Goal: Task Accomplishment & Management: Manage account settings

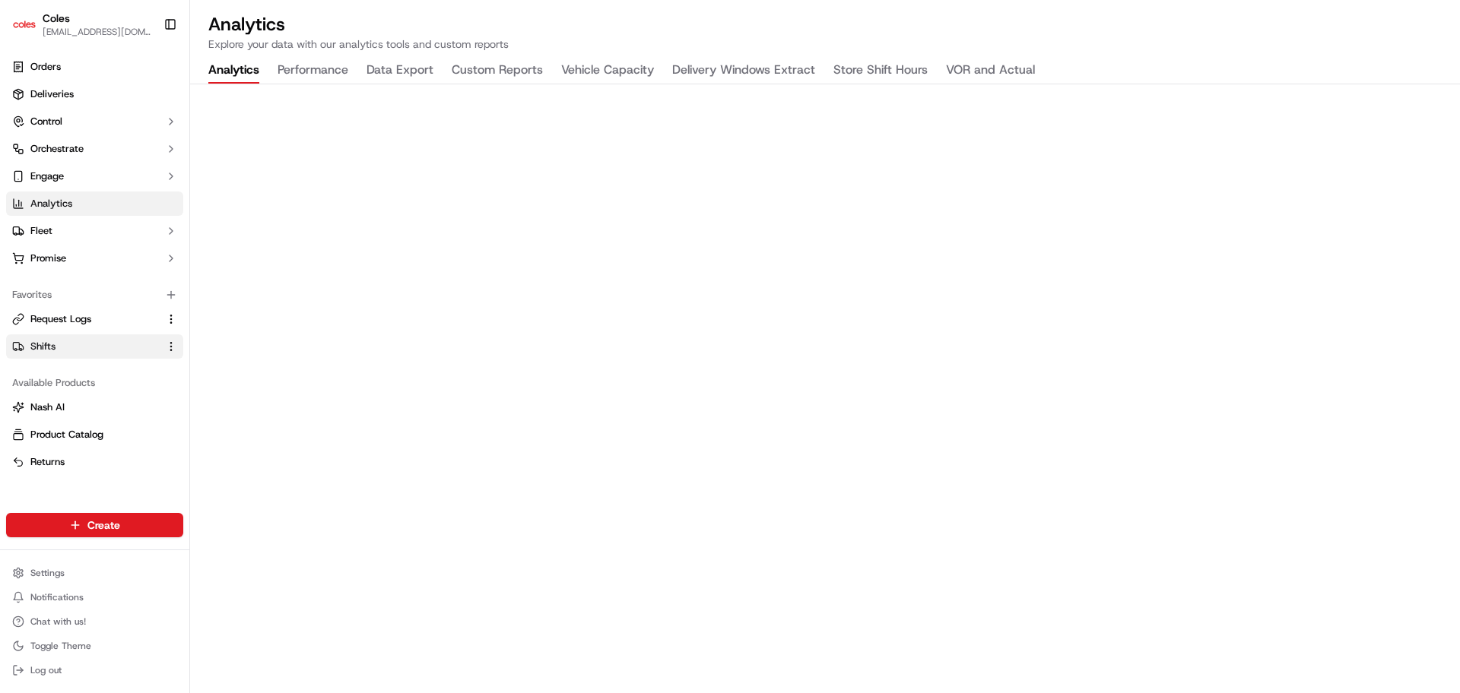
click at [64, 338] on button "Shifts" at bounding box center [94, 347] width 177 height 24
click at [53, 351] on span "Shifts" at bounding box center [42, 347] width 25 height 14
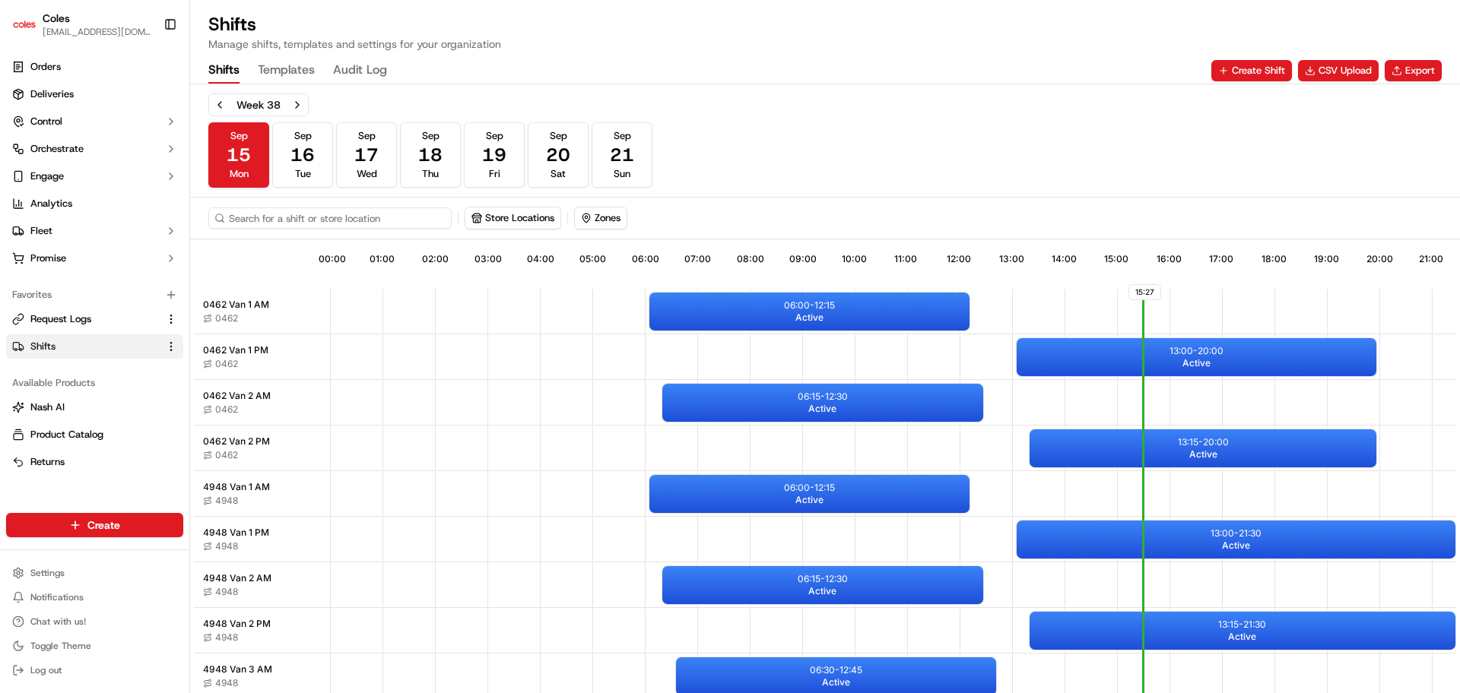
click at [304, 217] on input at bounding box center [329, 218] width 243 height 21
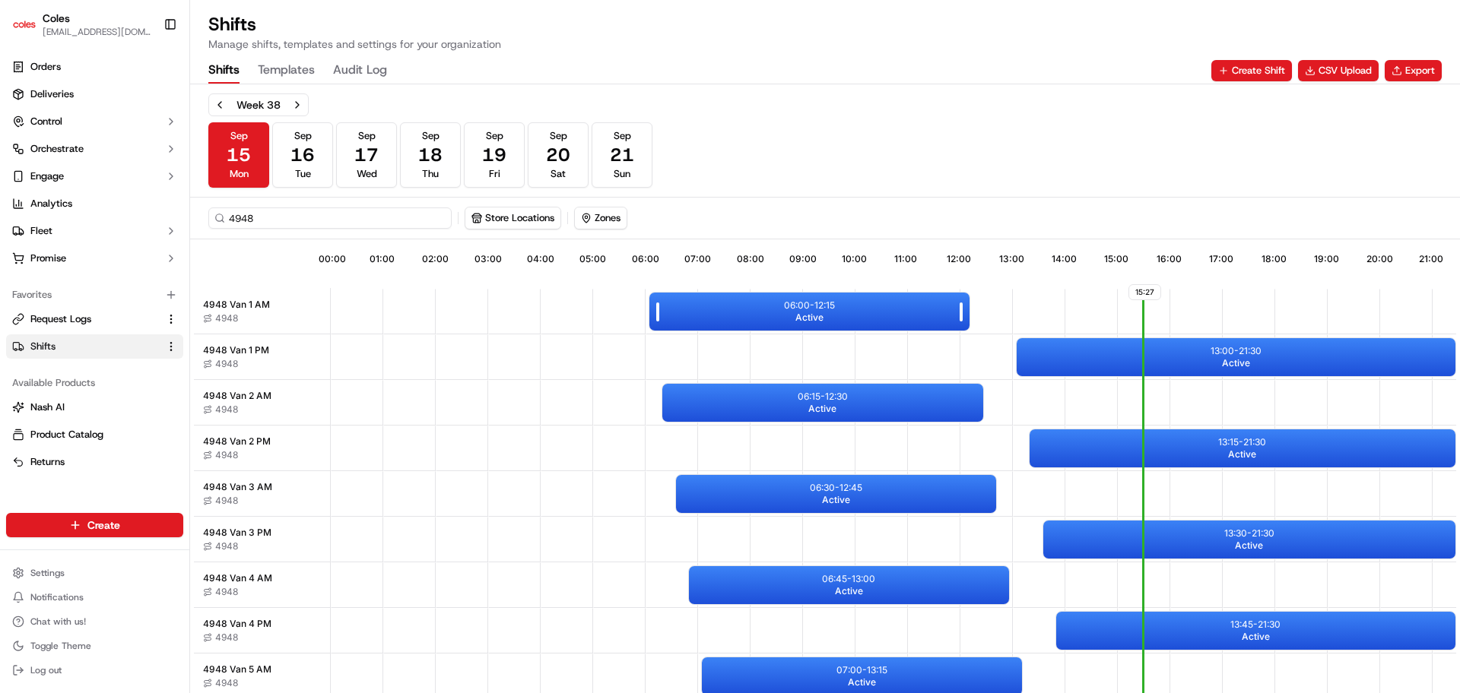
type input "4948"
click at [811, 308] on p "06:00 - 12:15" at bounding box center [809, 306] width 51 height 12
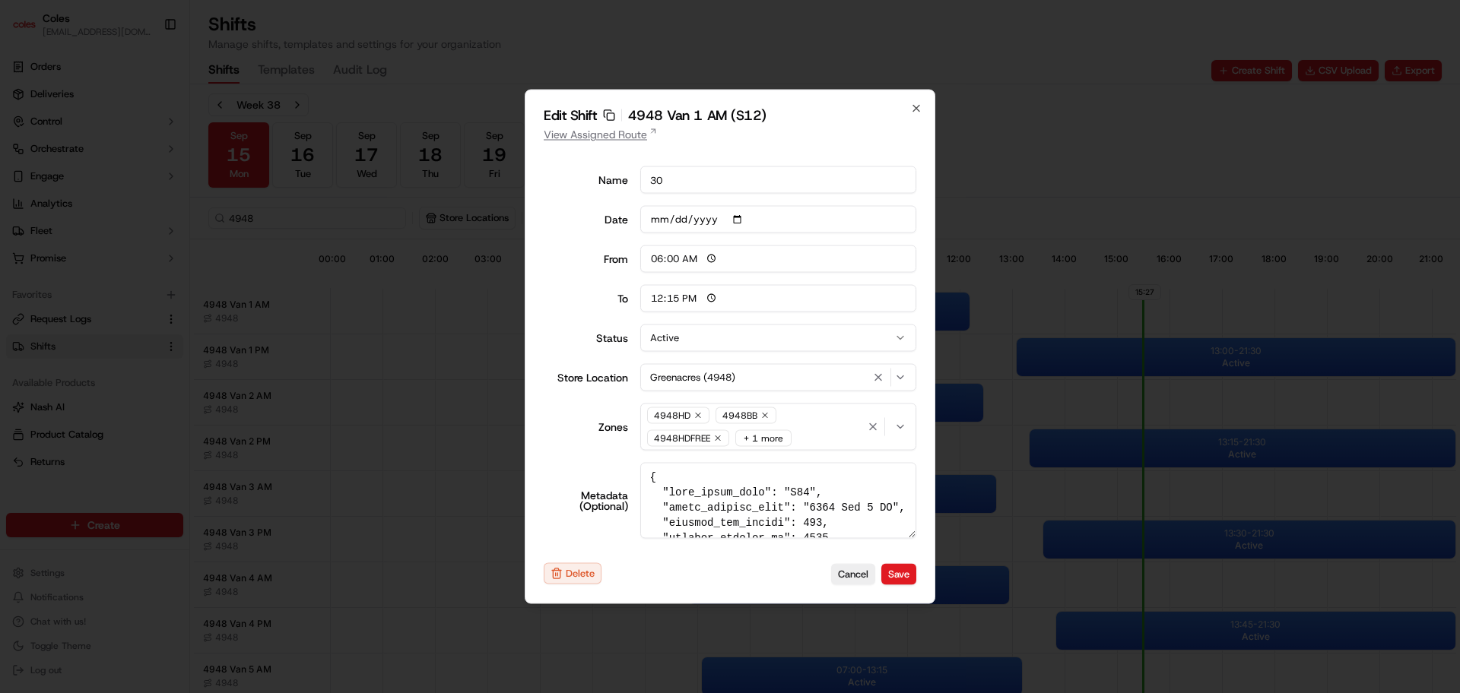
click at [611, 132] on link "View Assigned Route" at bounding box center [730, 134] width 373 height 15
click at [920, 106] on icon "button" at bounding box center [916, 109] width 12 height 12
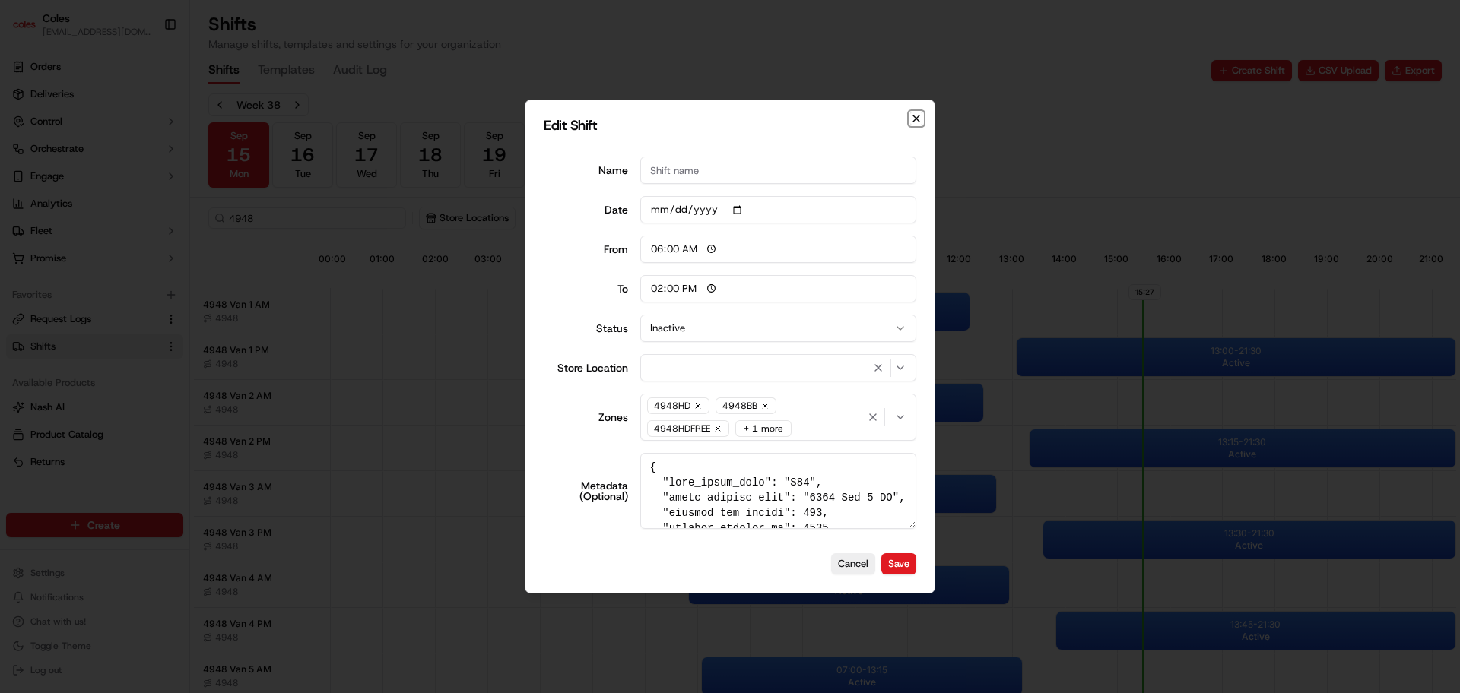
type input "14:00"
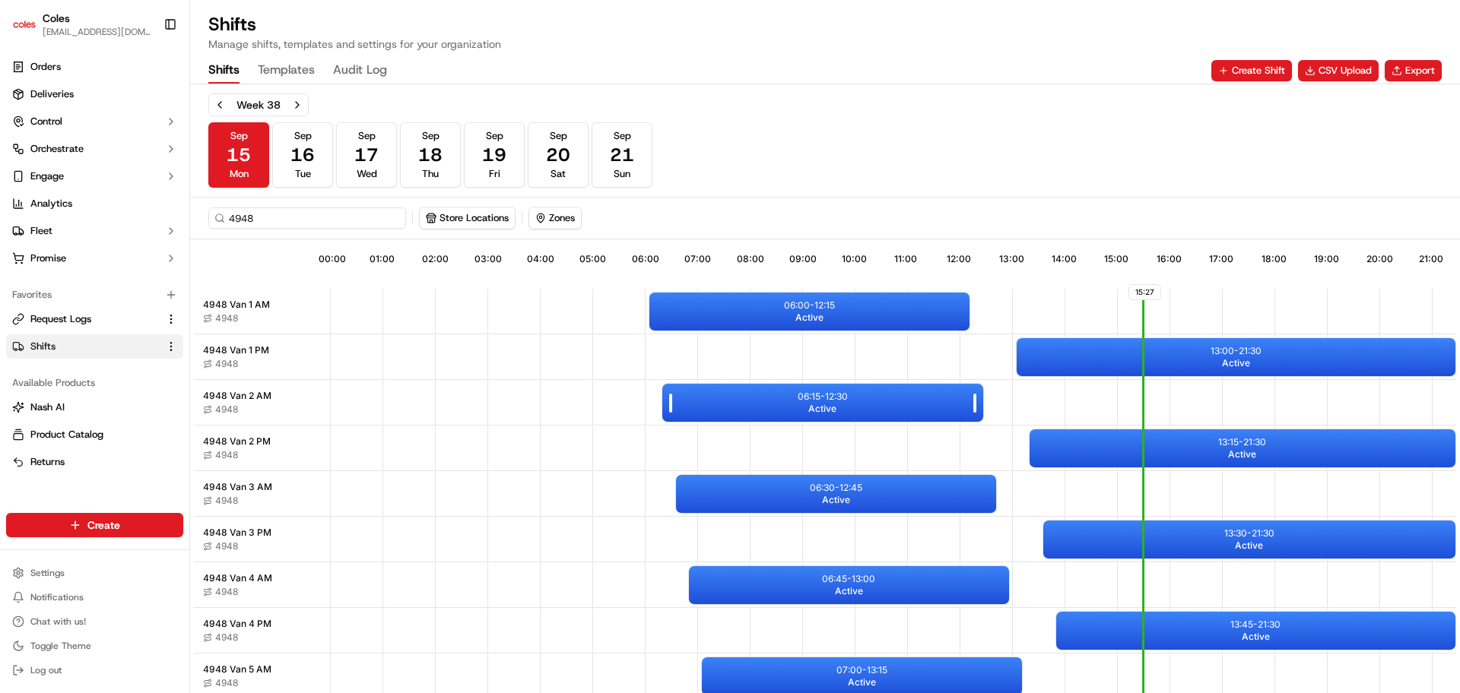
click at [836, 407] on span "Active" at bounding box center [822, 409] width 28 height 12
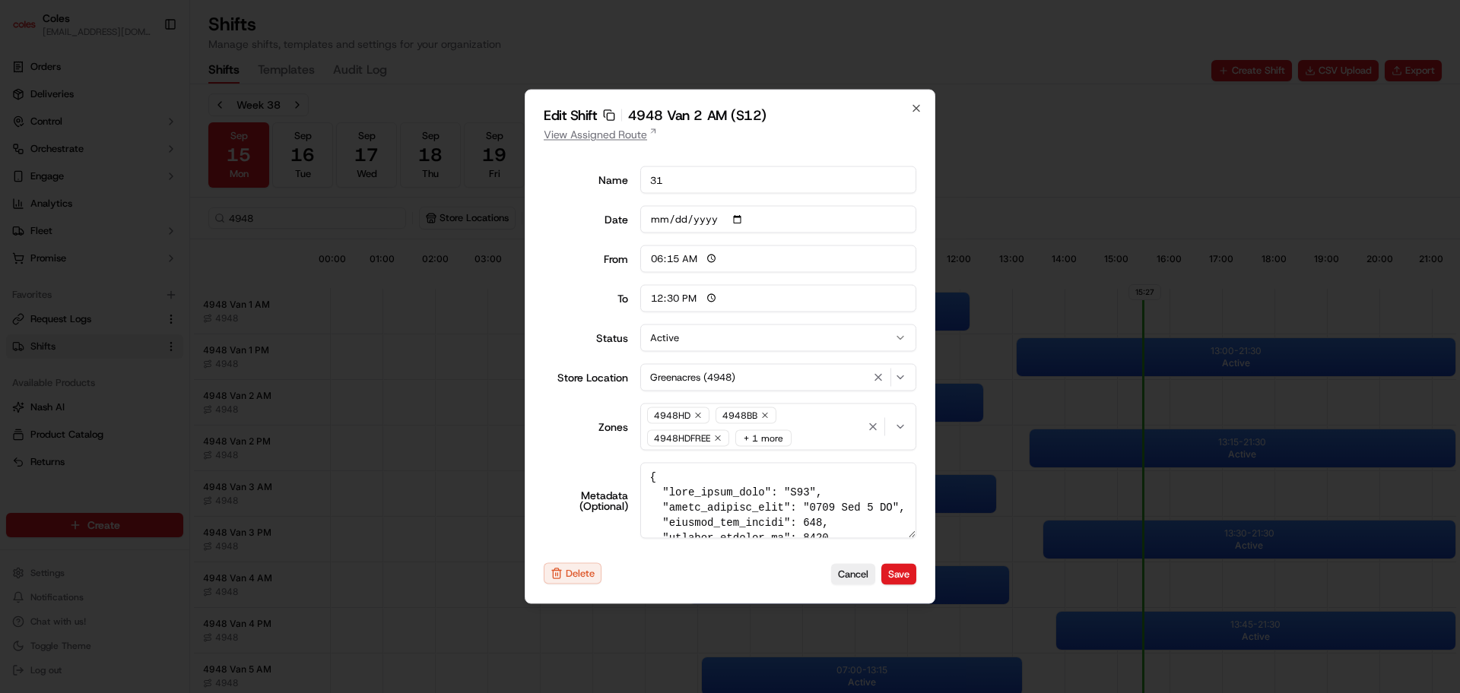
click at [607, 135] on link "View Assigned Route" at bounding box center [730, 134] width 373 height 15
click at [915, 103] on icon "button" at bounding box center [916, 109] width 12 height 12
type input "06:00"
type input "14:00"
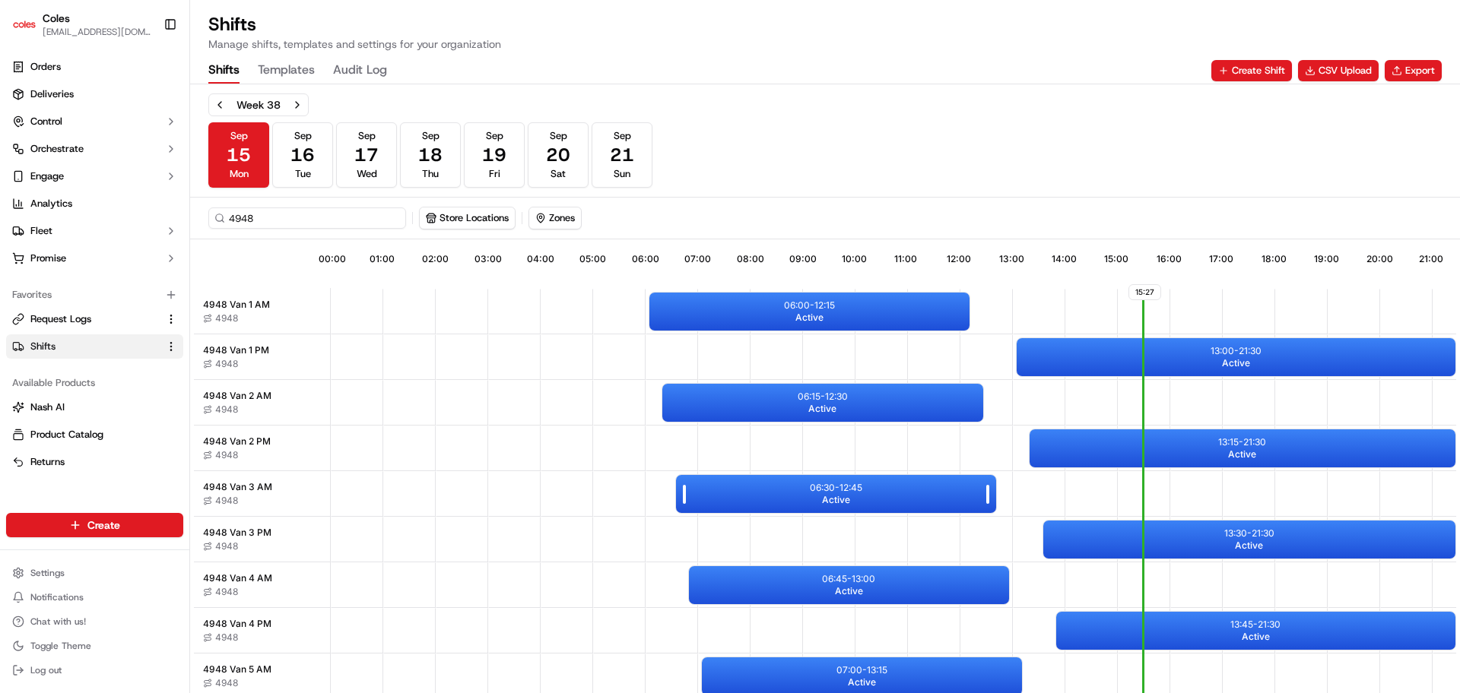
click at [874, 498] on div "06:30 - 12:45 Active" at bounding box center [836, 494] width 320 height 38
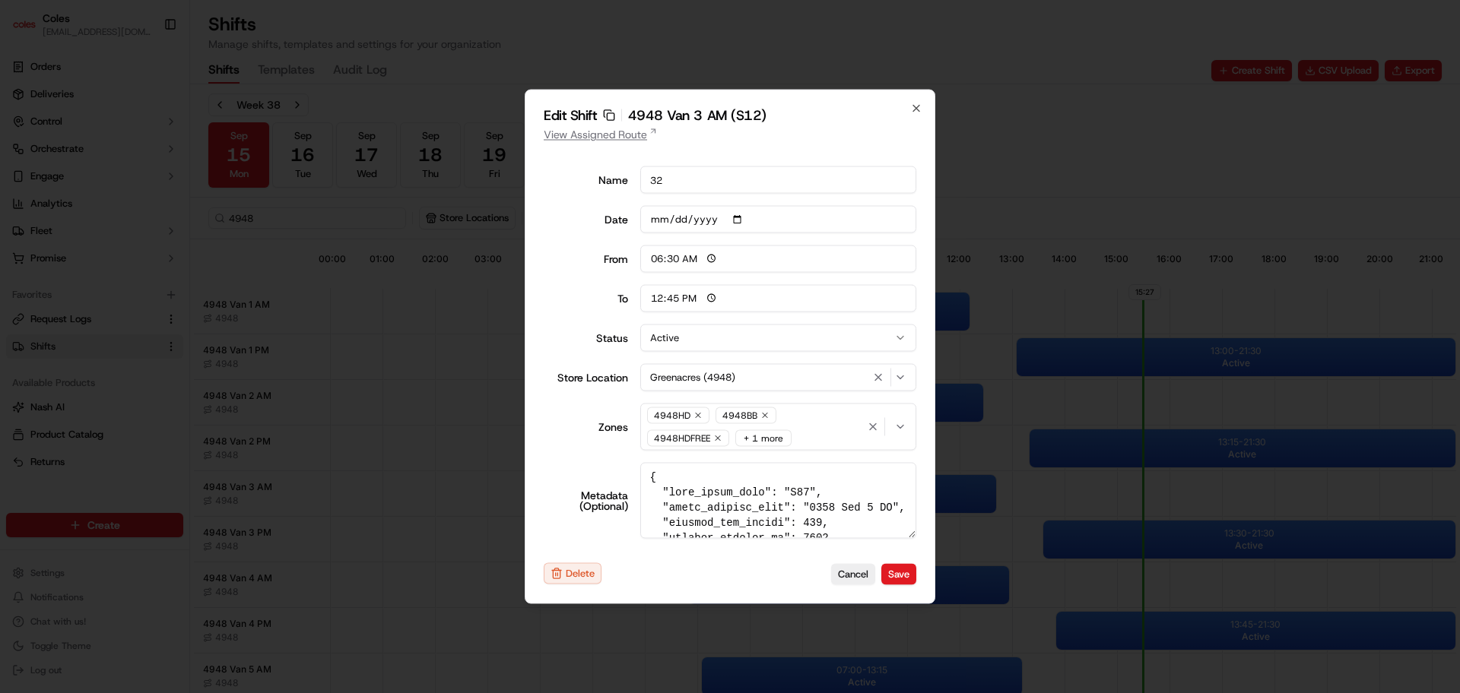
click at [593, 135] on link "View Assigned Route" at bounding box center [730, 134] width 373 height 15
click at [916, 113] on icon "button" at bounding box center [916, 109] width 12 height 12
type input "06:00"
type input "14:00"
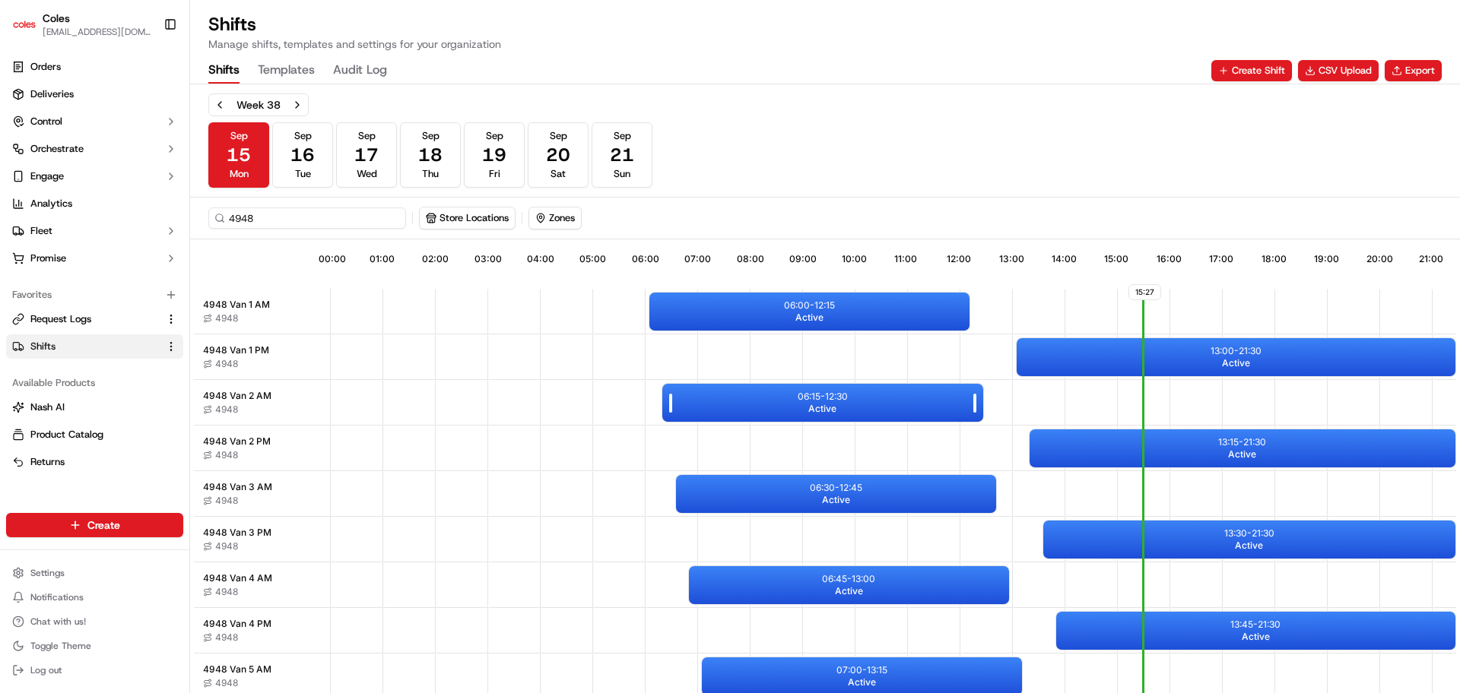
scroll to position [95, 0]
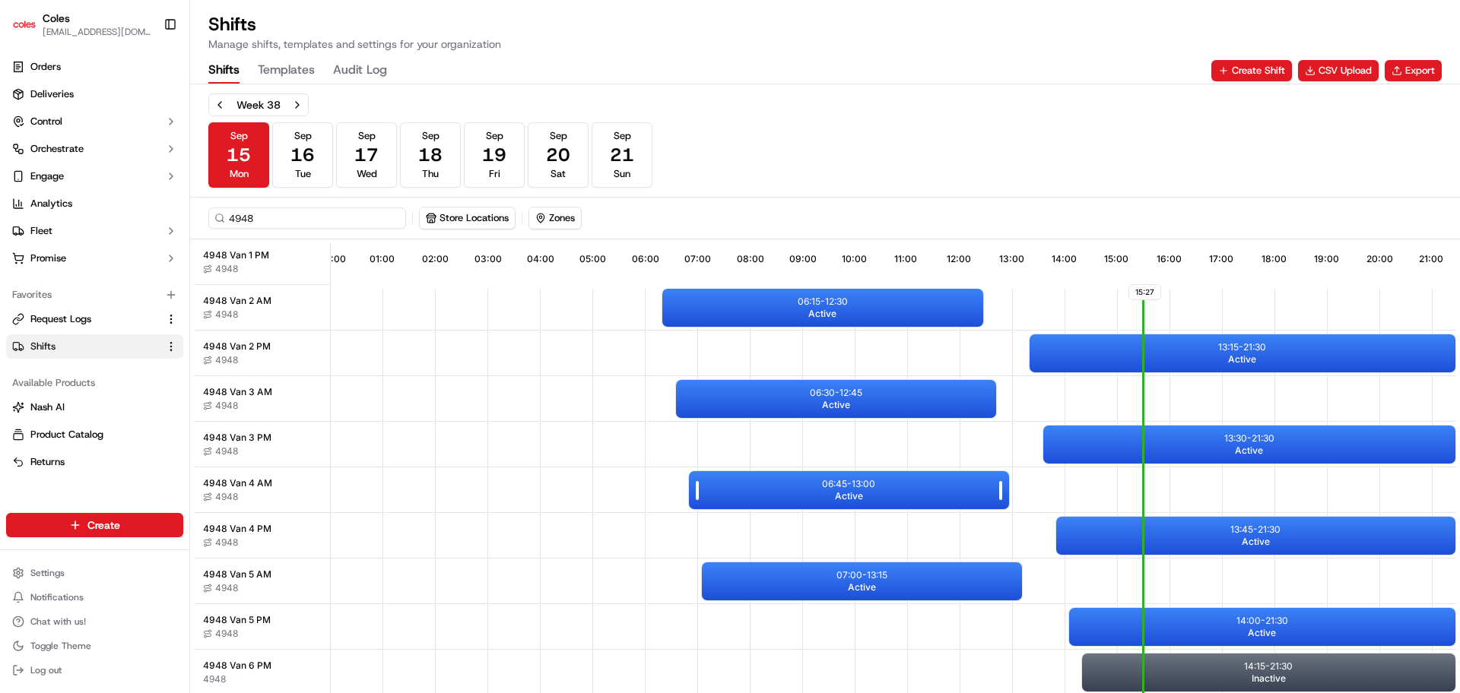
click at [902, 479] on div "06:45 - 13:00 Active" at bounding box center [849, 490] width 320 height 38
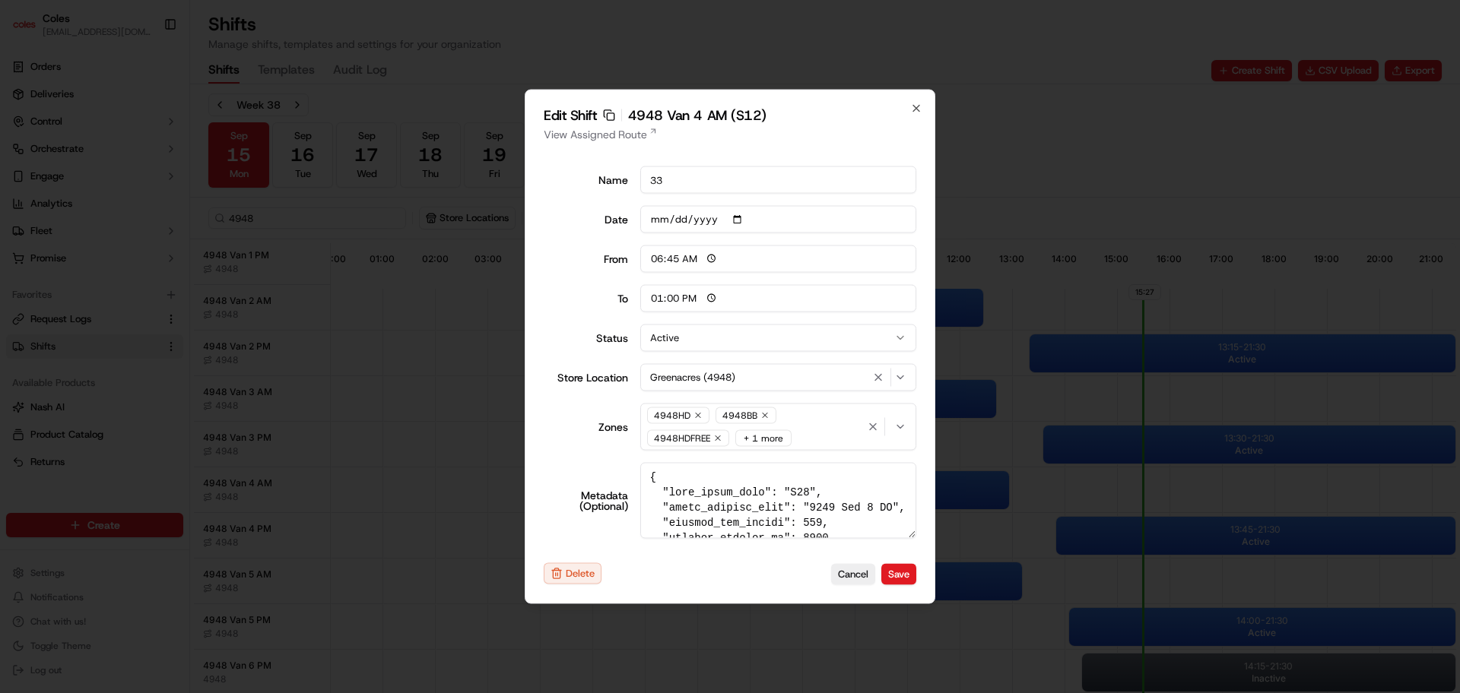
click at [614, 143] on div "Edit Shift Copy sft_3G6JsfBADw9e65k4BToeNZ 4948 Van 4 AM (S12) View Assigned Ro…" at bounding box center [730, 347] width 411 height 515
click at [613, 140] on link "View Assigned Route" at bounding box center [730, 134] width 373 height 15
click at [919, 106] on icon "button" at bounding box center [916, 109] width 12 height 12
type input "06:00"
type input "14:00"
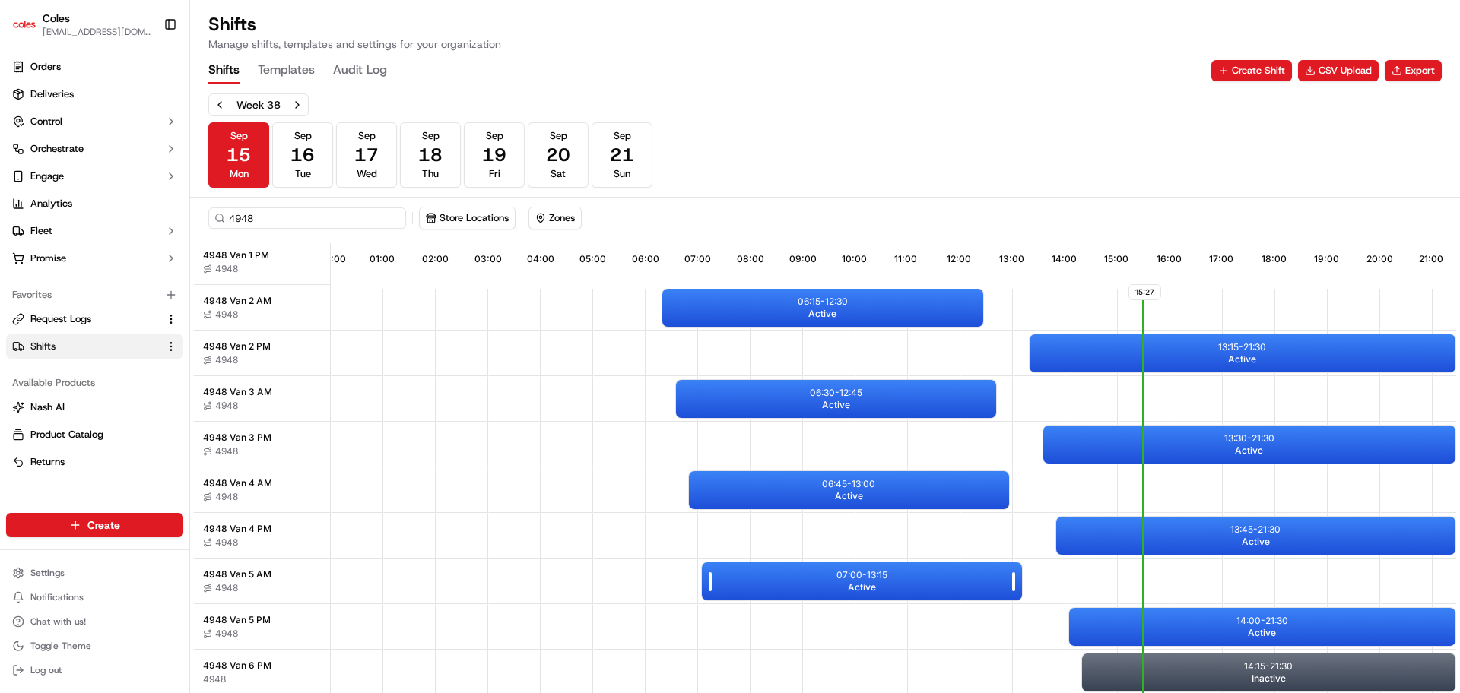
click at [878, 595] on div "07:00 - 13:15 Active" at bounding box center [862, 582] width 320 height 38
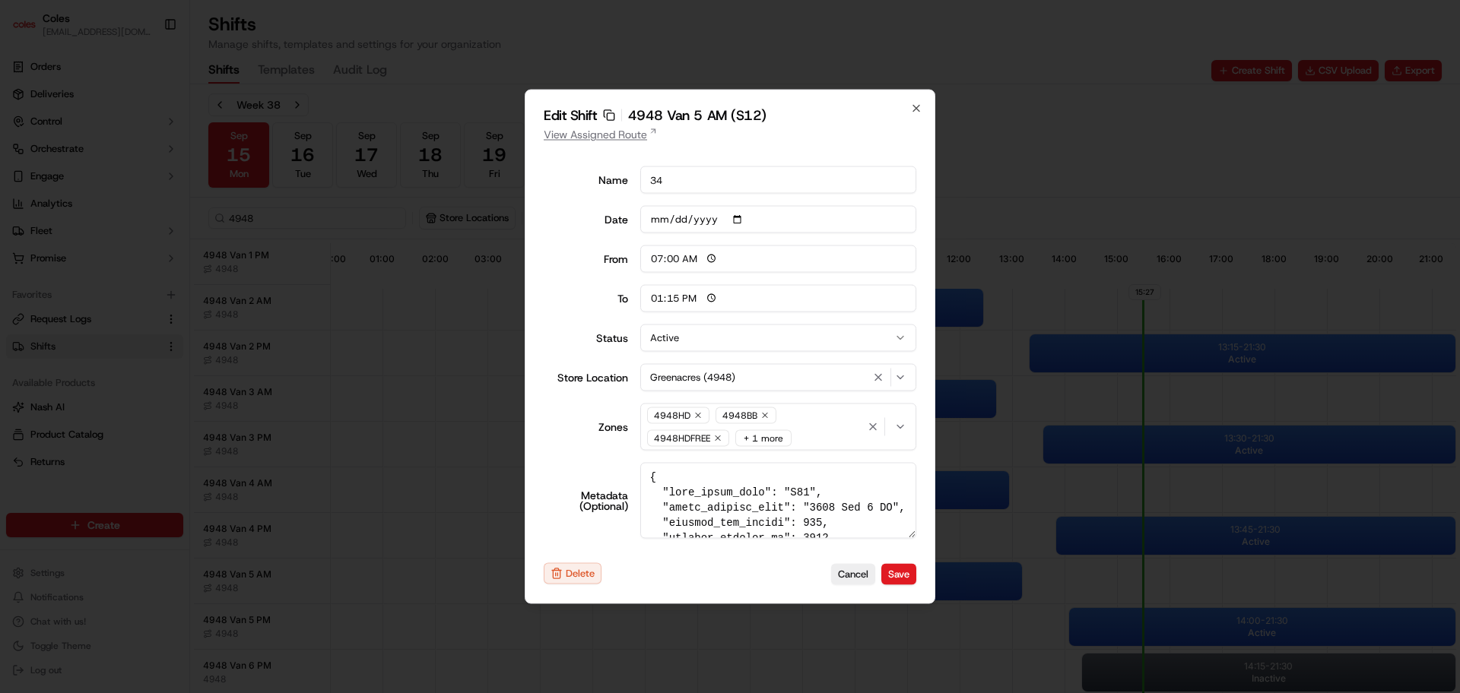
click at [604, 134] on link "View Assigned Route" at bounding box center [730, 134] width 373 height 15
click at [921, 103] on icon "button" at bounding box center [916, 109] width 12 height 12
type input "06:00"
type input "14:00"
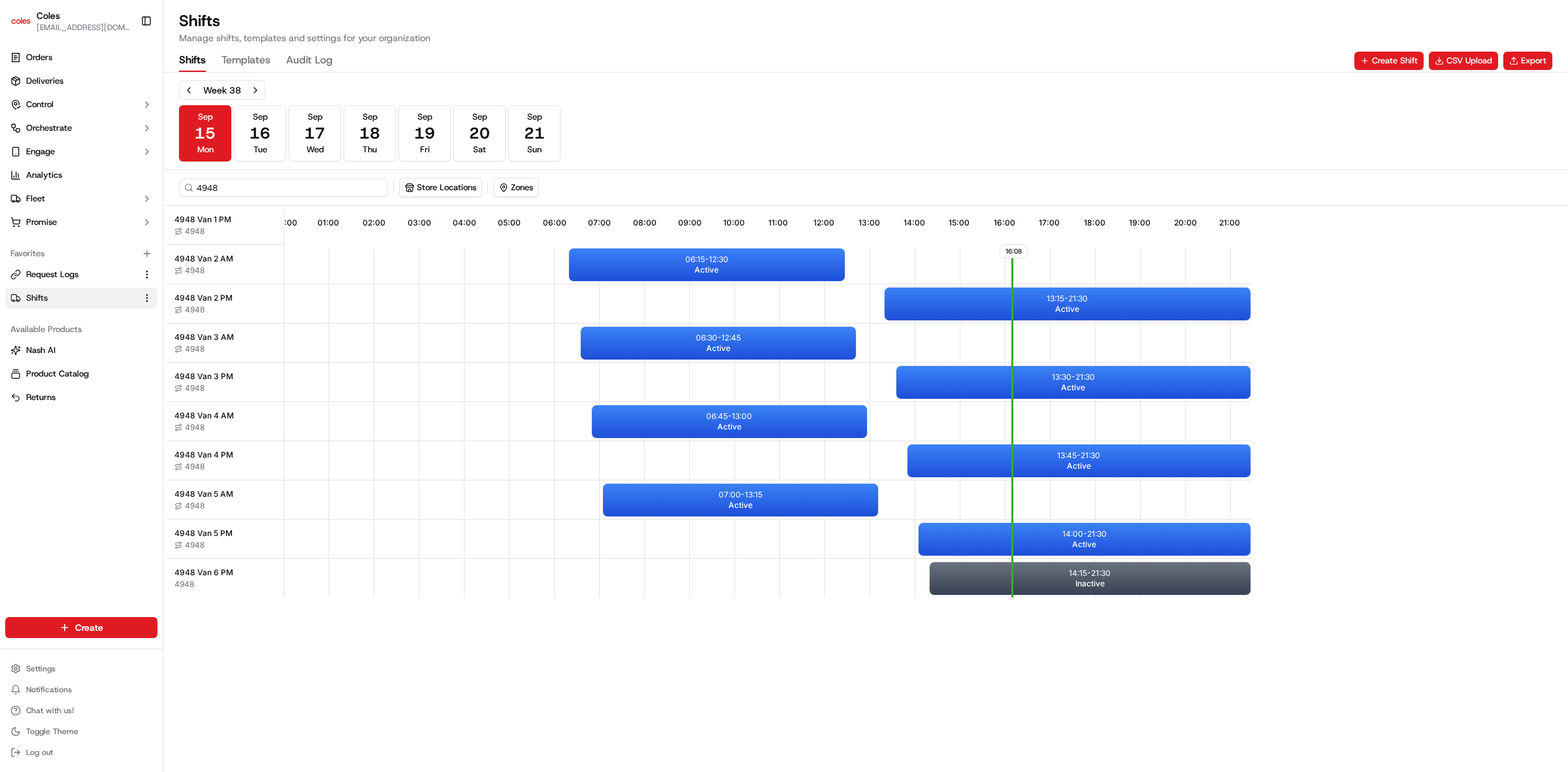
click at [260, 185] on input "4948" at bounding box center [283, 187] width 209 height 18
type input "4"
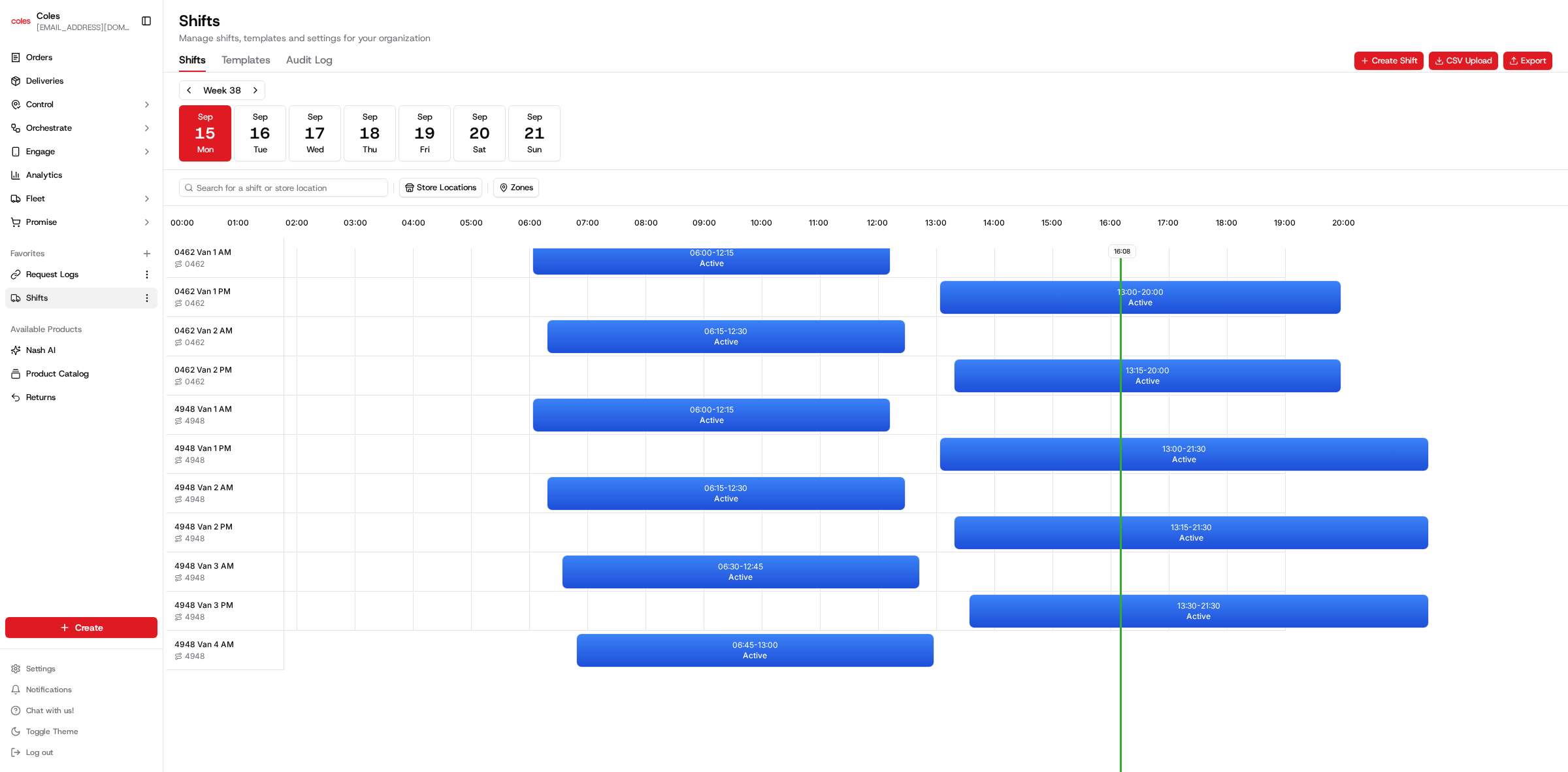
scroll to position [0, 121]
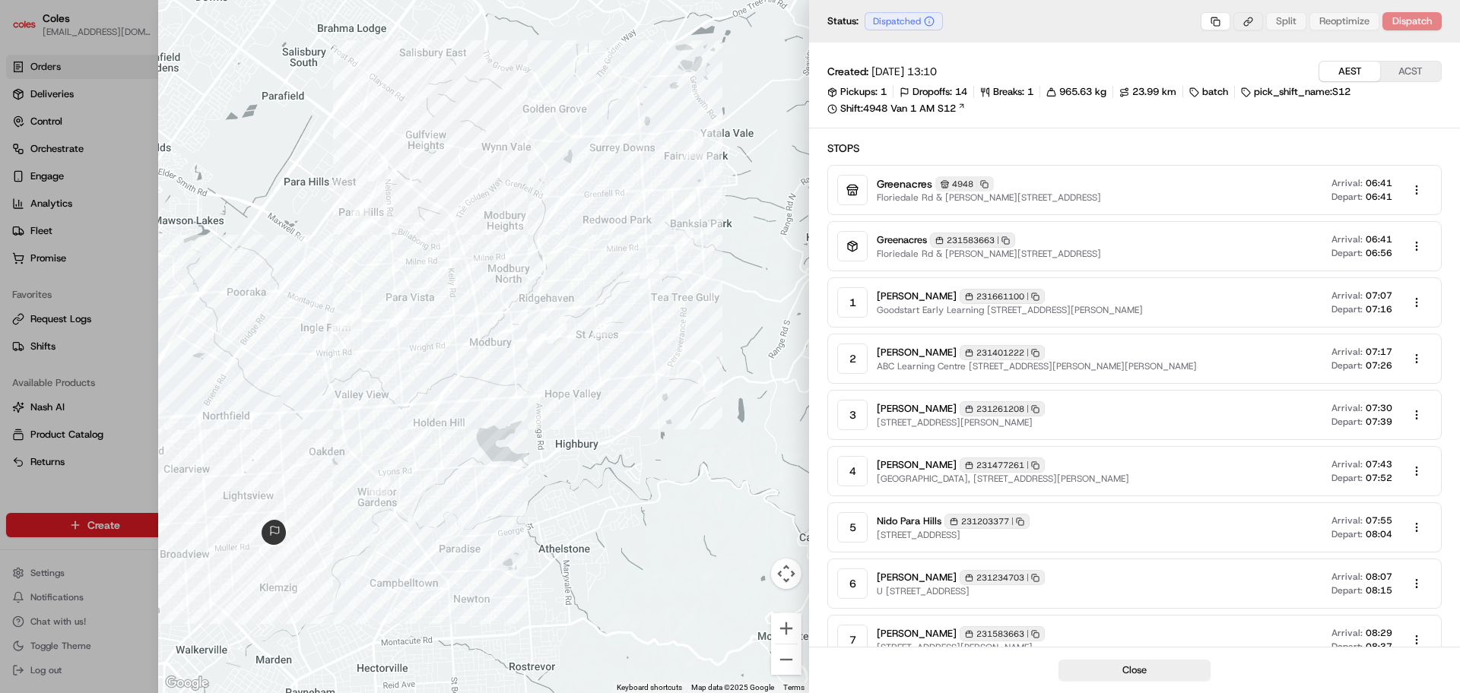
click at [1251, 21] on body "Coles alexandra.milne1@coles.com.au Toggle Sidebar Orders Deliveries Control Or…" at bounding box center [730, 346] width 1460 height 693
click at [1251, 52] on div "Copy Route Link" at bounding box center [1249, 48] width 104 height 23
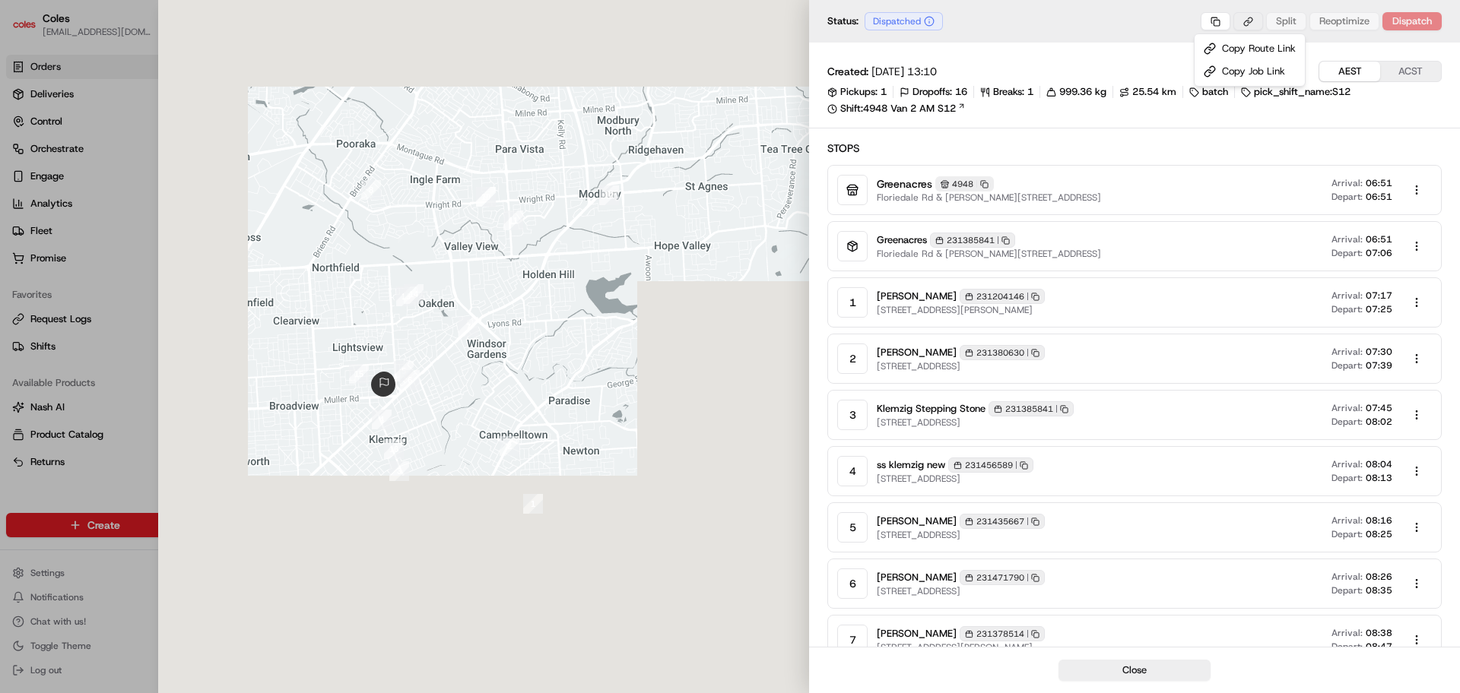
click at [1252, 26] on body "Coles alexandra.milne1@coles.com.au Toggle Sidebar Orders Deliveries Control Or…" at bounding box center [730, 346] width 1460 height 693
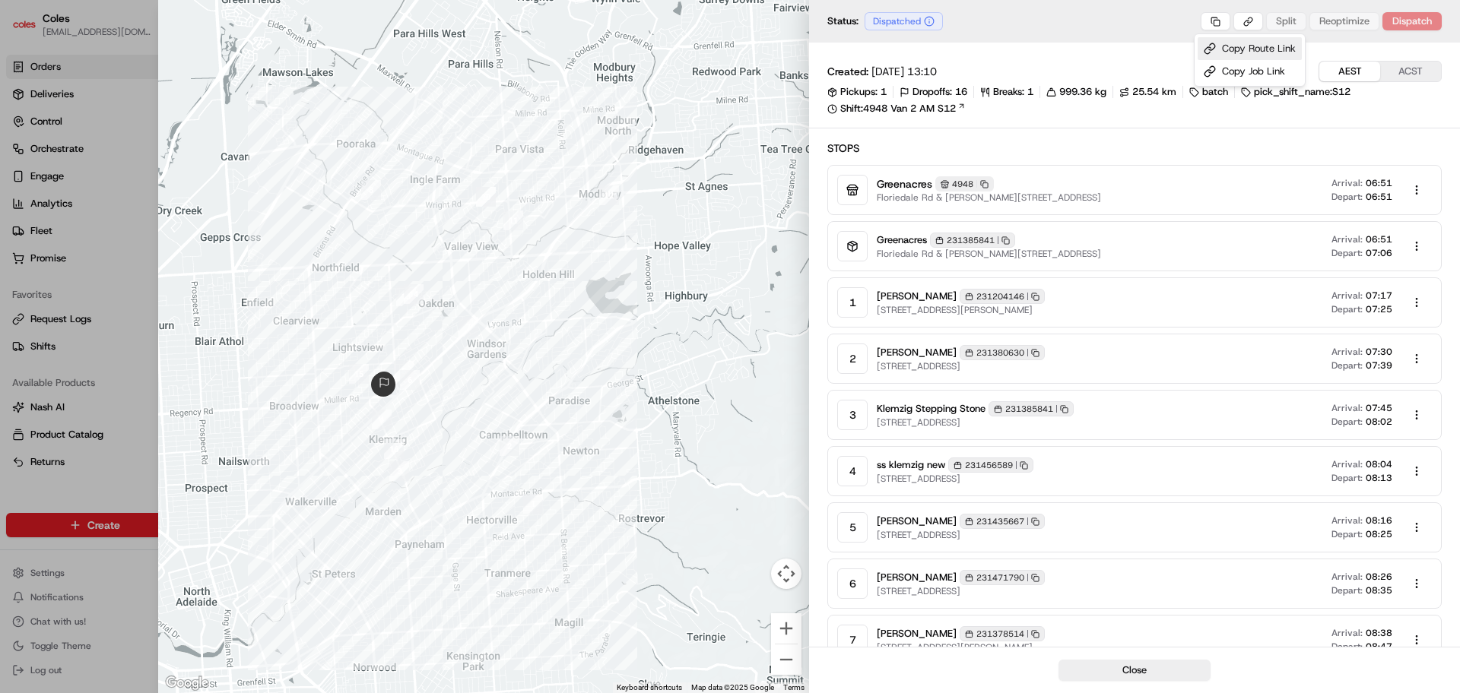
click at [1257, 56] on div "Copy Route Link" at bounding box center [1249, 48] width 104 height 23
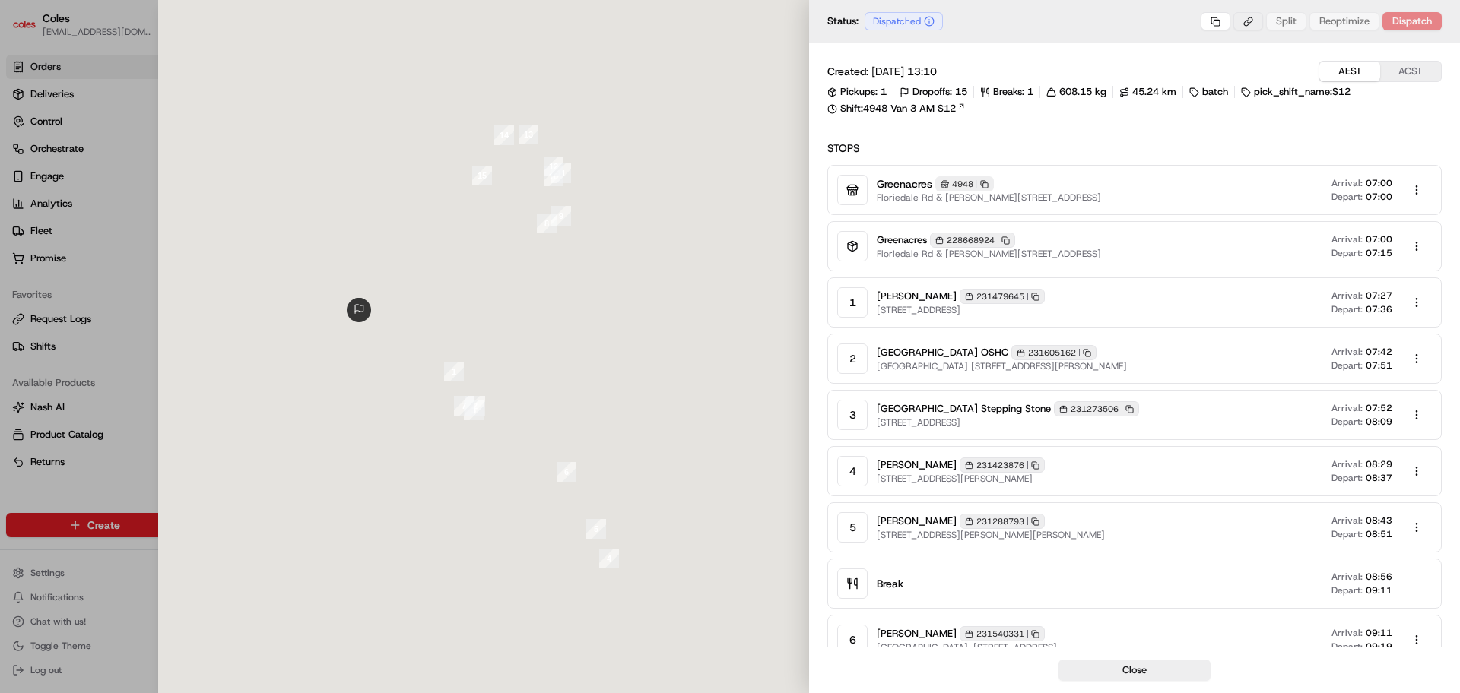
click at [1255, 25] on button "button" at bounding box center [1248, 21] width 30 height 18
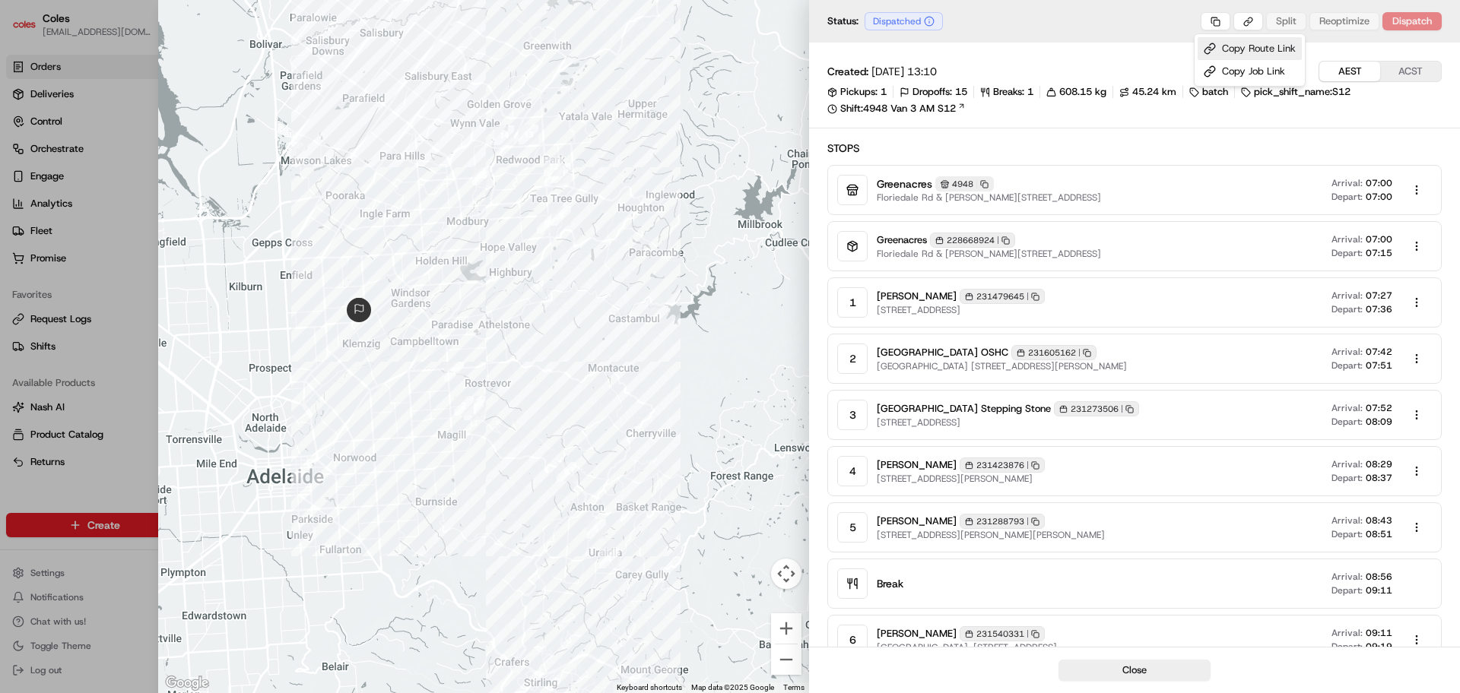
click at [1260, 43] on div "Copy Route Link" at bounding box center [1249, 48] width 104 height 23
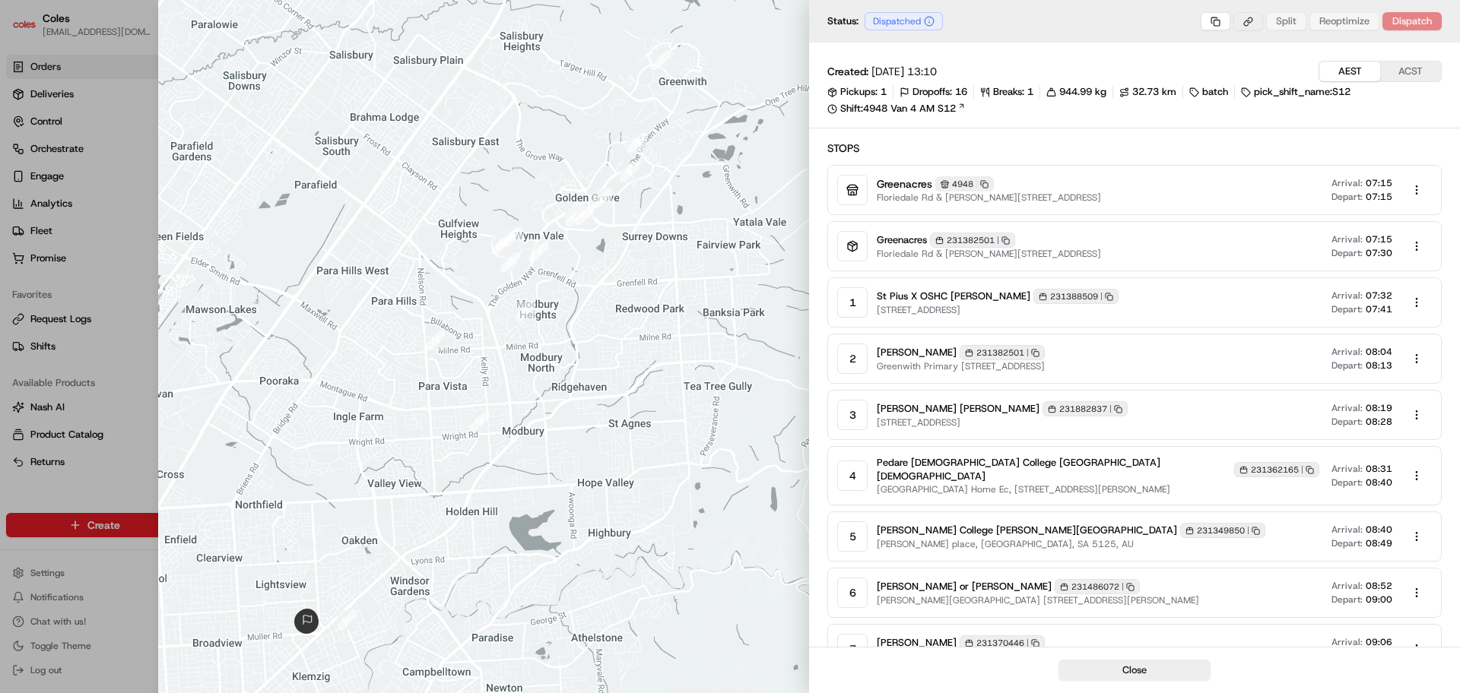
click at [1248, 19] on body "Coles alexandra.milne1@coles.com.au Toggle Sidebar Orders Deliveries Control Or…" at bounding box center [730, 346] width 1460 height 693
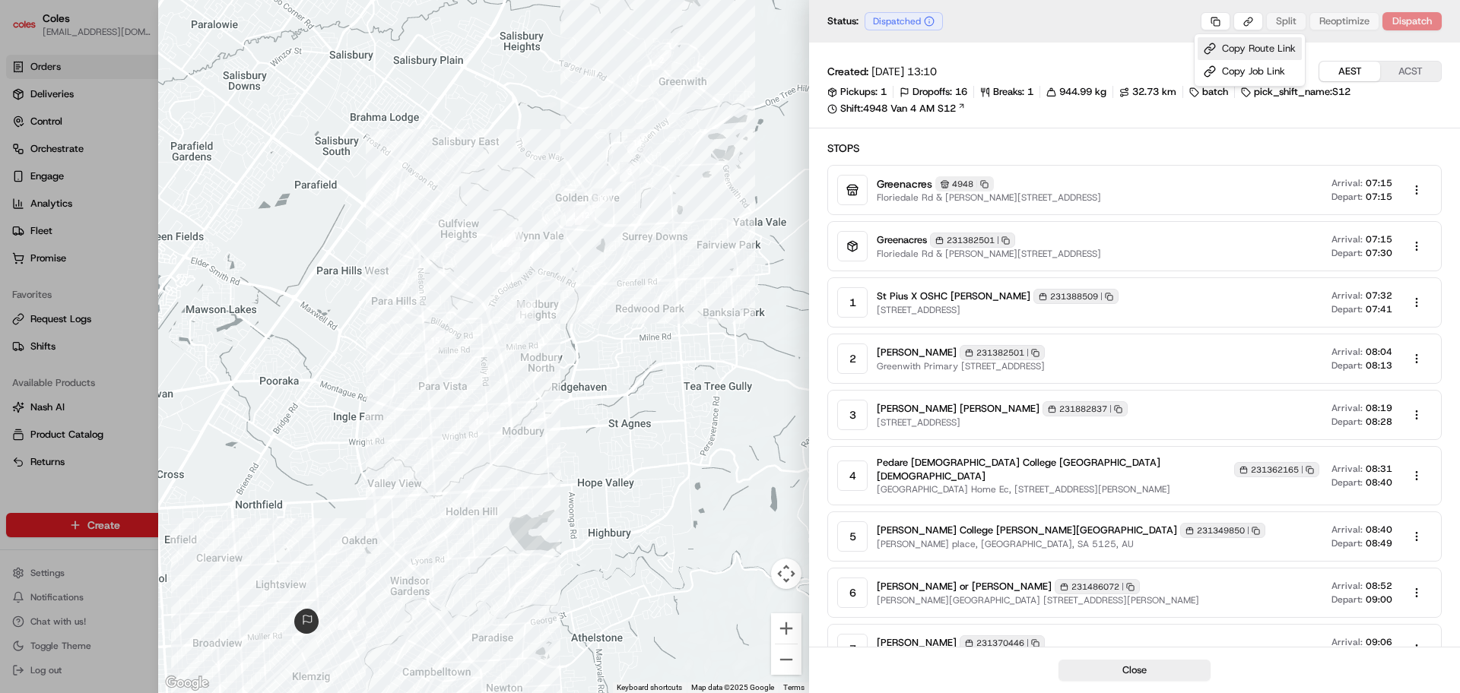
click at [1225, 49] on div "Copy Route Link" at bounding box center [1249, 48] width 104 height 23
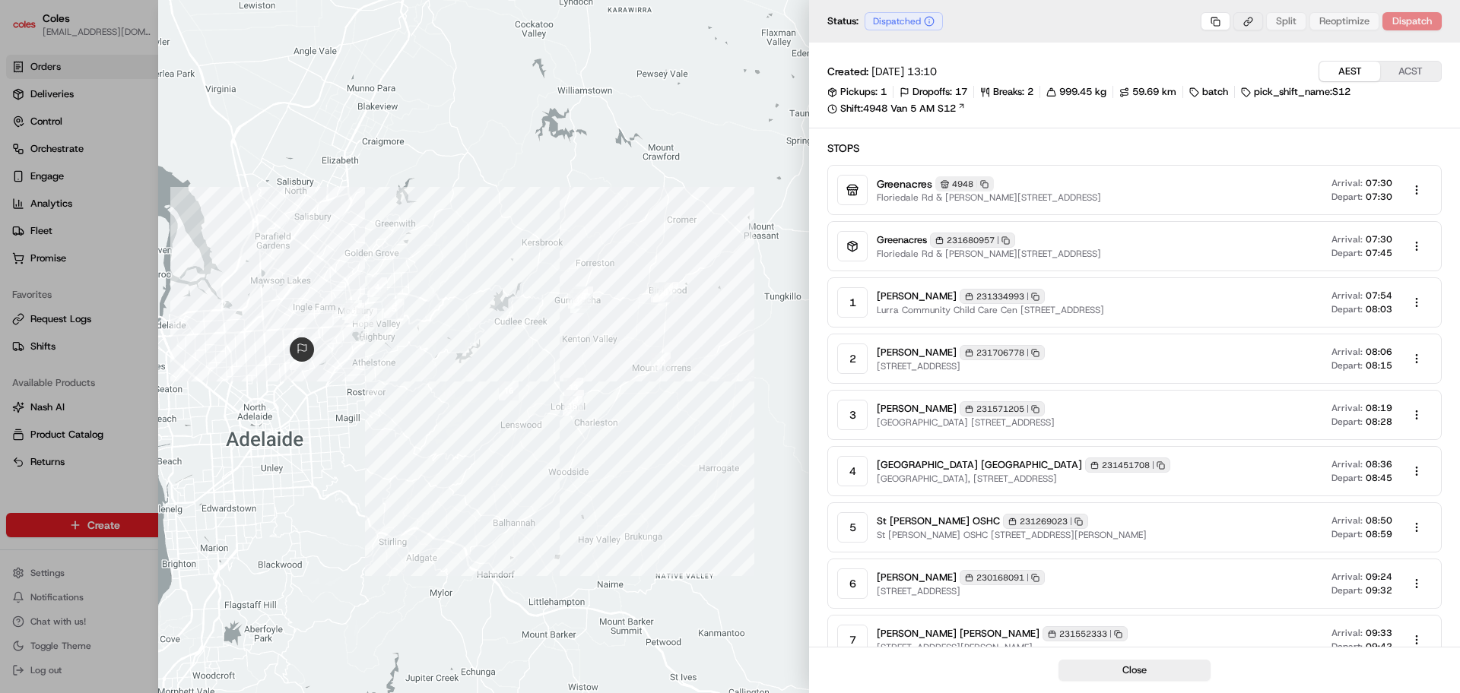
click at [1257, 24] on body "Coles [EMAIL_ADDRESS][DOMAIN_NAME] Toggle Sidebar Orders Deliveries Control Orc…" at bounding box center [730, 346] width 1460 height 693
click at [1238, 48] on div "Copy Route Link" at bounding box center [1249, 48] width 104 height 23
